Goal: Share content: Share content

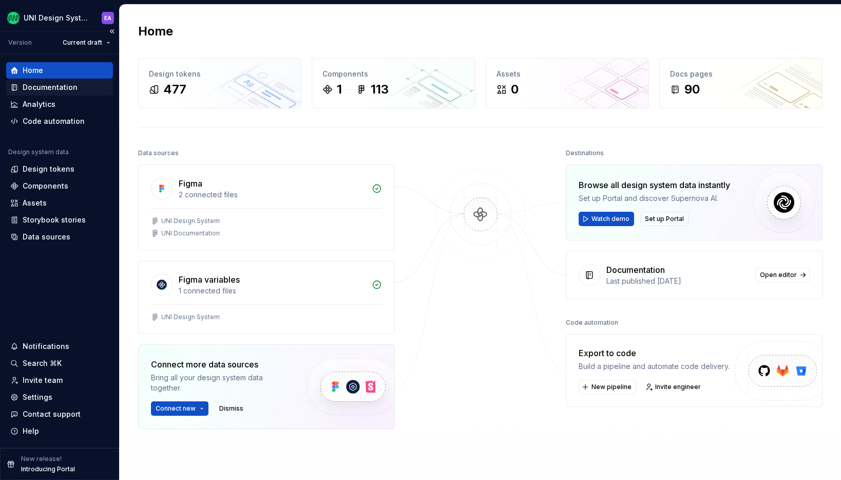
click at [26, 86] on div "Documentation" at bounding box center [50, 87] width 55 height 10
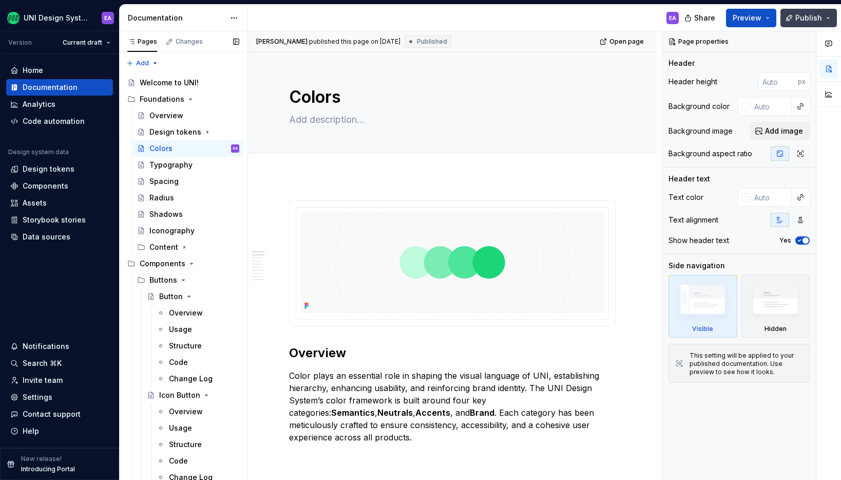
click at [828, 18] on button "Publish" at bounding box center [809, 18] width 57 height 18
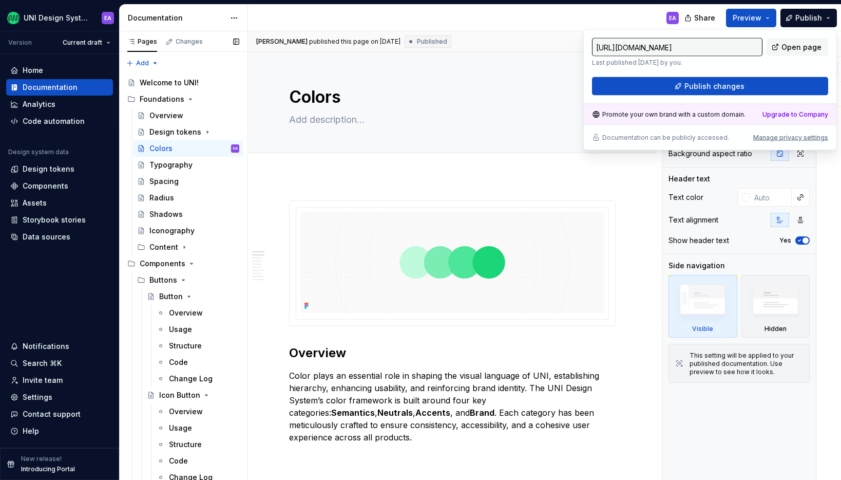
click at [203, 13] on div "Documentation" at bounding box center [176, 18] width 97 height 10
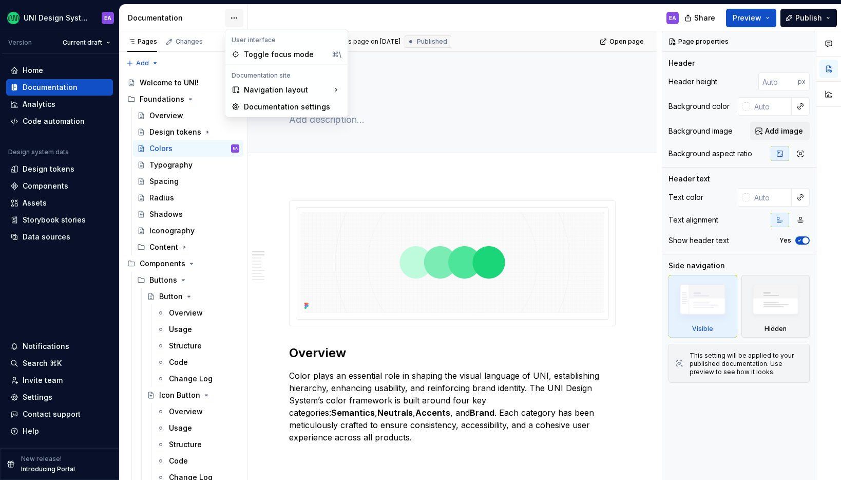
click at [232, 14] on html "UNI Design System EA Version Current draft Home Documentation Analytics Code au…" at bounding box center [420, 240] width 841 height 480
click at [205, 11] on html "UNI Design System EA Version Current draft Home Documentation Analytics Code au…" at bounding box center [420, 240] width 841 height 480
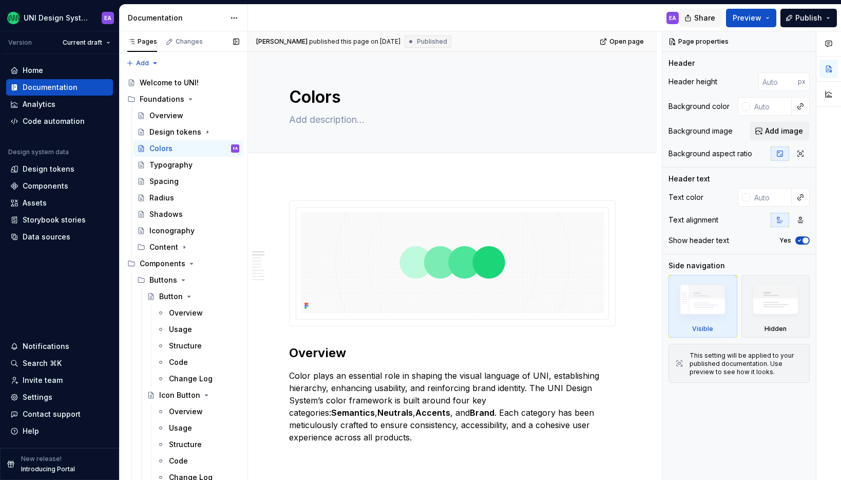
click at [694, 22] on button "Share" at bounding box center [701, 18] width 43 height 18
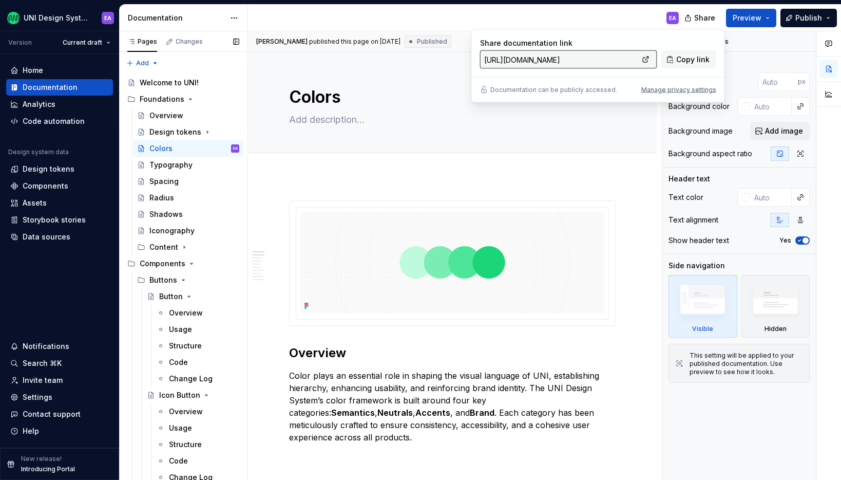
click at [605, 61] on input "[URL][DOMAIN_NAME]" at bounding box center [559, 59] width 159 height 18
click at [677, 60] on button "Copy link" at bounding box center [689, 59] width 55 height 18
type textarea "*"
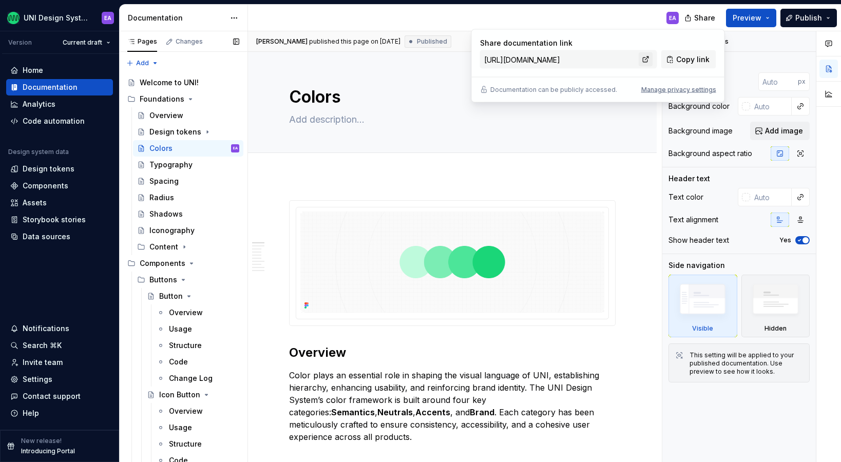
click at [651, 60] on link at bounding box center [646, 59] width 14 height 14
type textarea "*"
